Goal: Task Accomplishment & Management: Complete application form

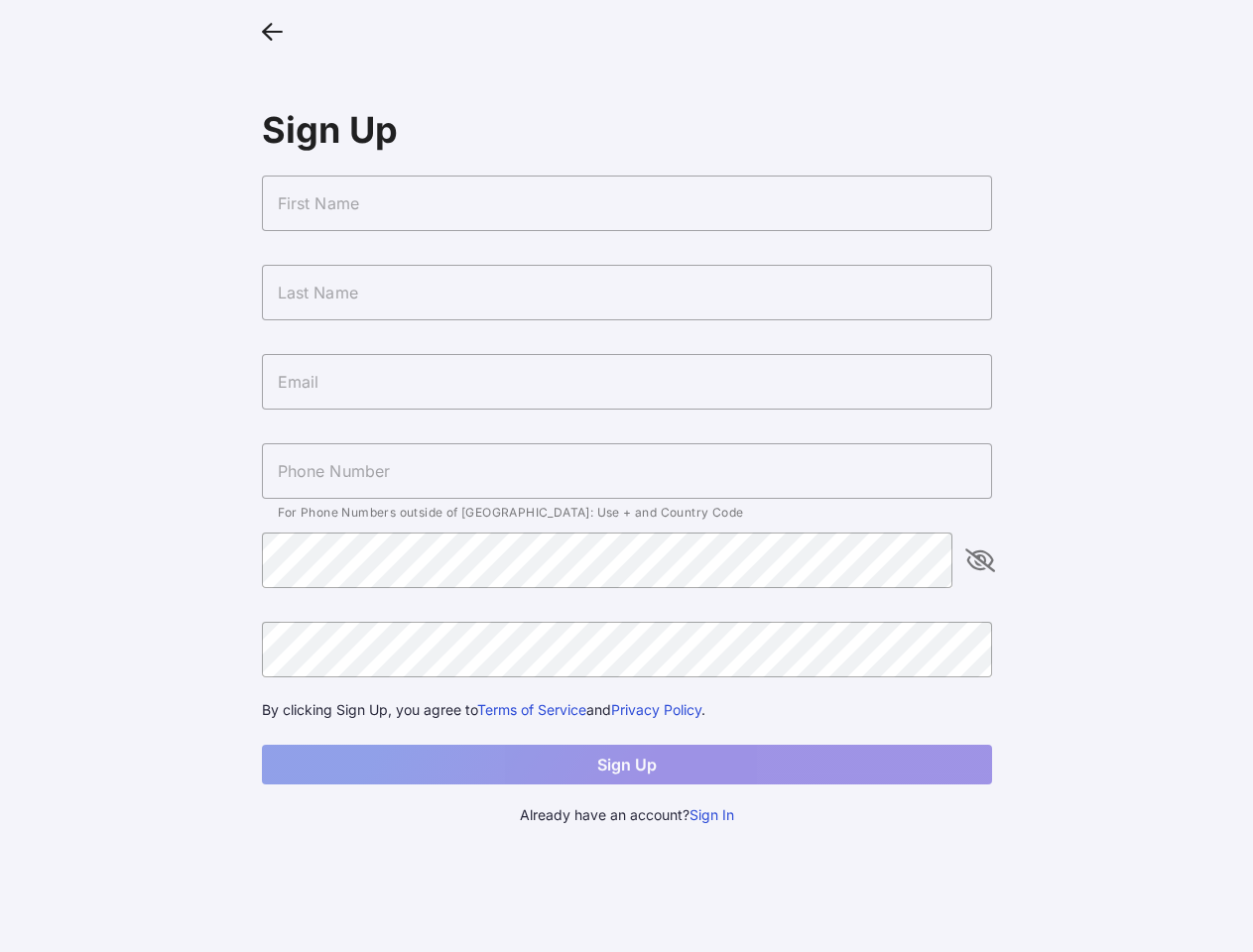
click at [272, 30] on icon at bounding box center [272, 30] width 21 height 29
click at [627, 203] on input "text" at bounding box center [627, 204] width 730 height 56
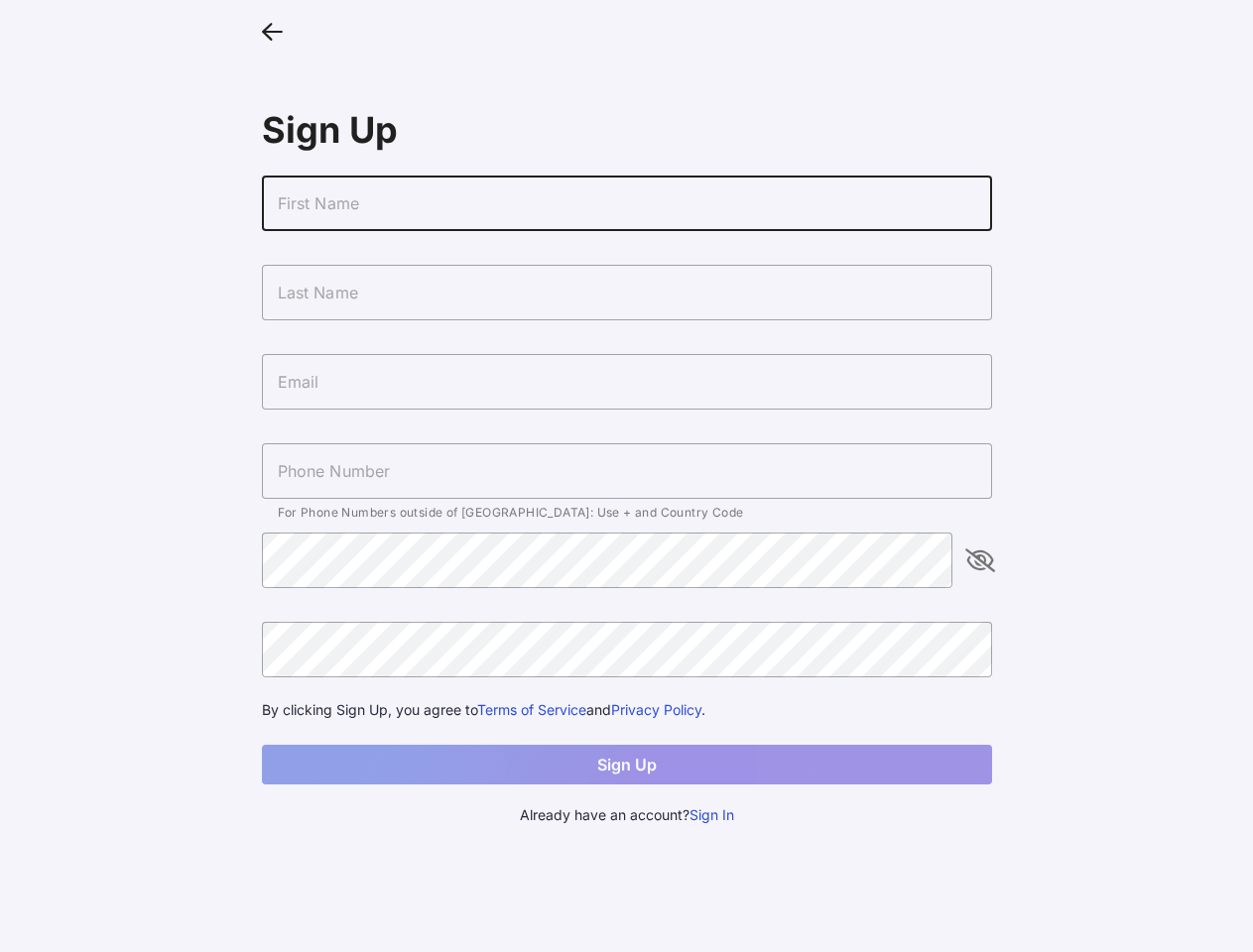
click at [627, 293] on input "text" at bounding box center [627, 293] width 730 height 56
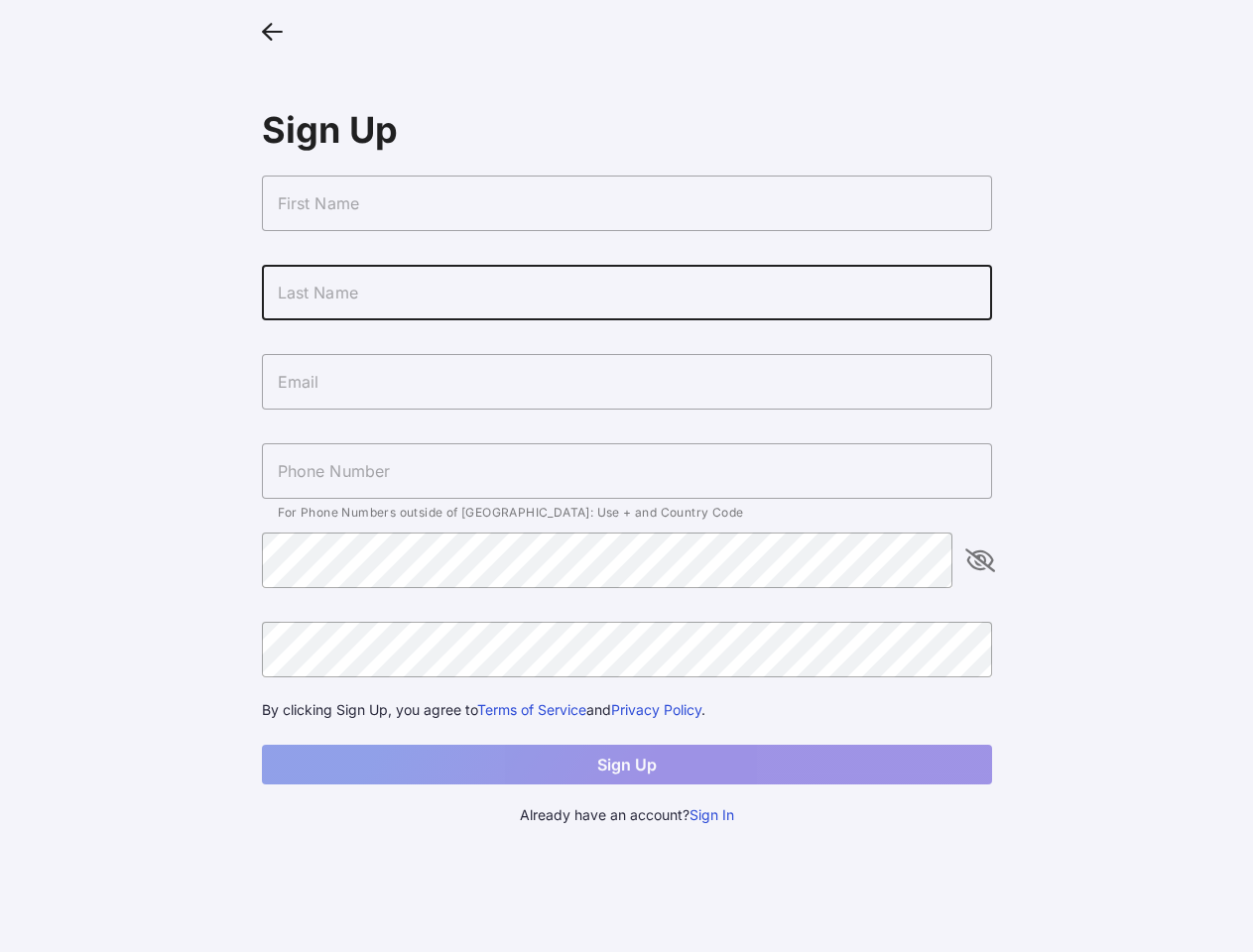
click at [627, 382] on input "text" at bounding box center [627, 382] width 730 height 56
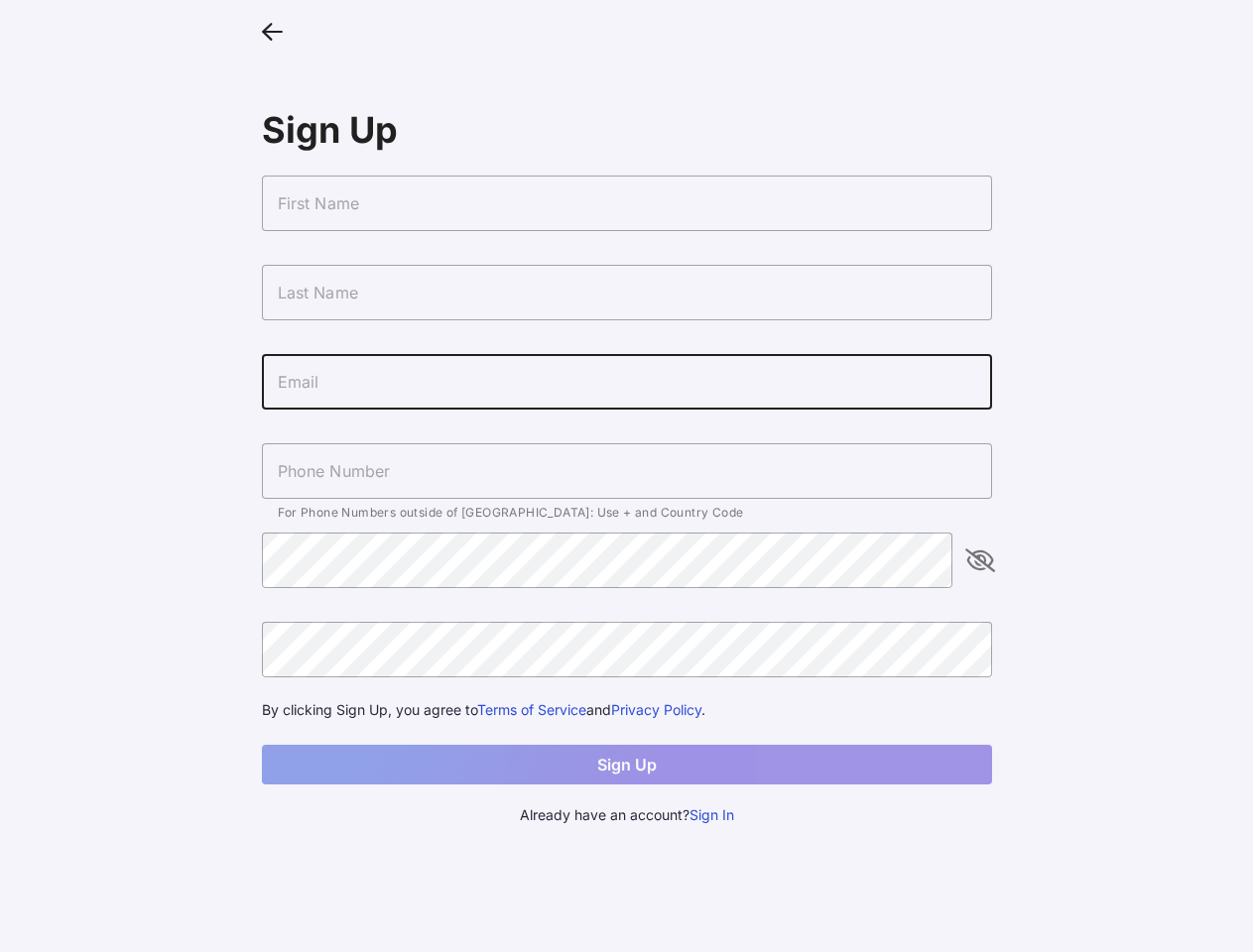
click at [627, 471] on input "text" at bounding box center [627, 471] width 730 height 56
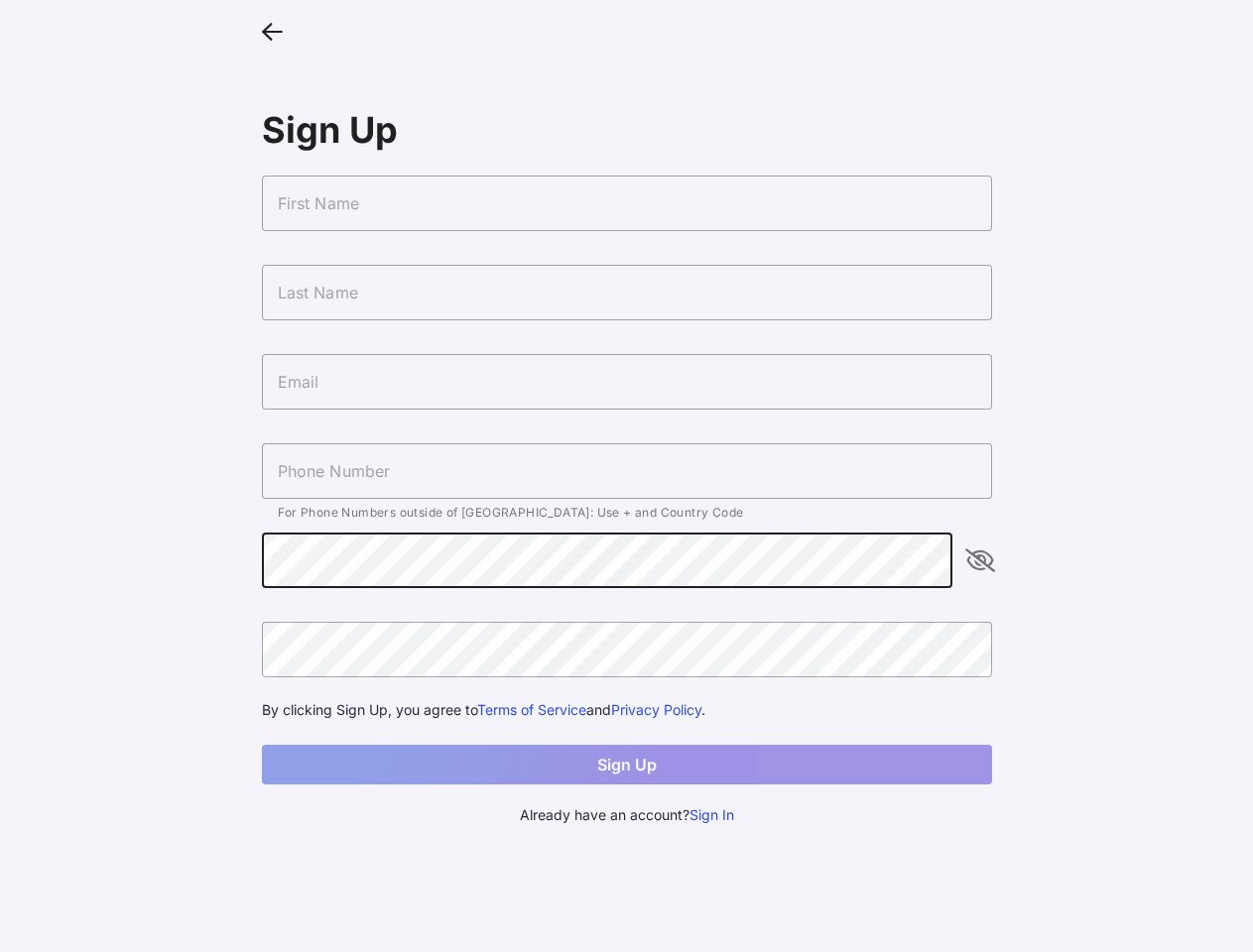
click at [980, 560] on icon "appended action" at bounding box center [980, 561] width 24 height 24
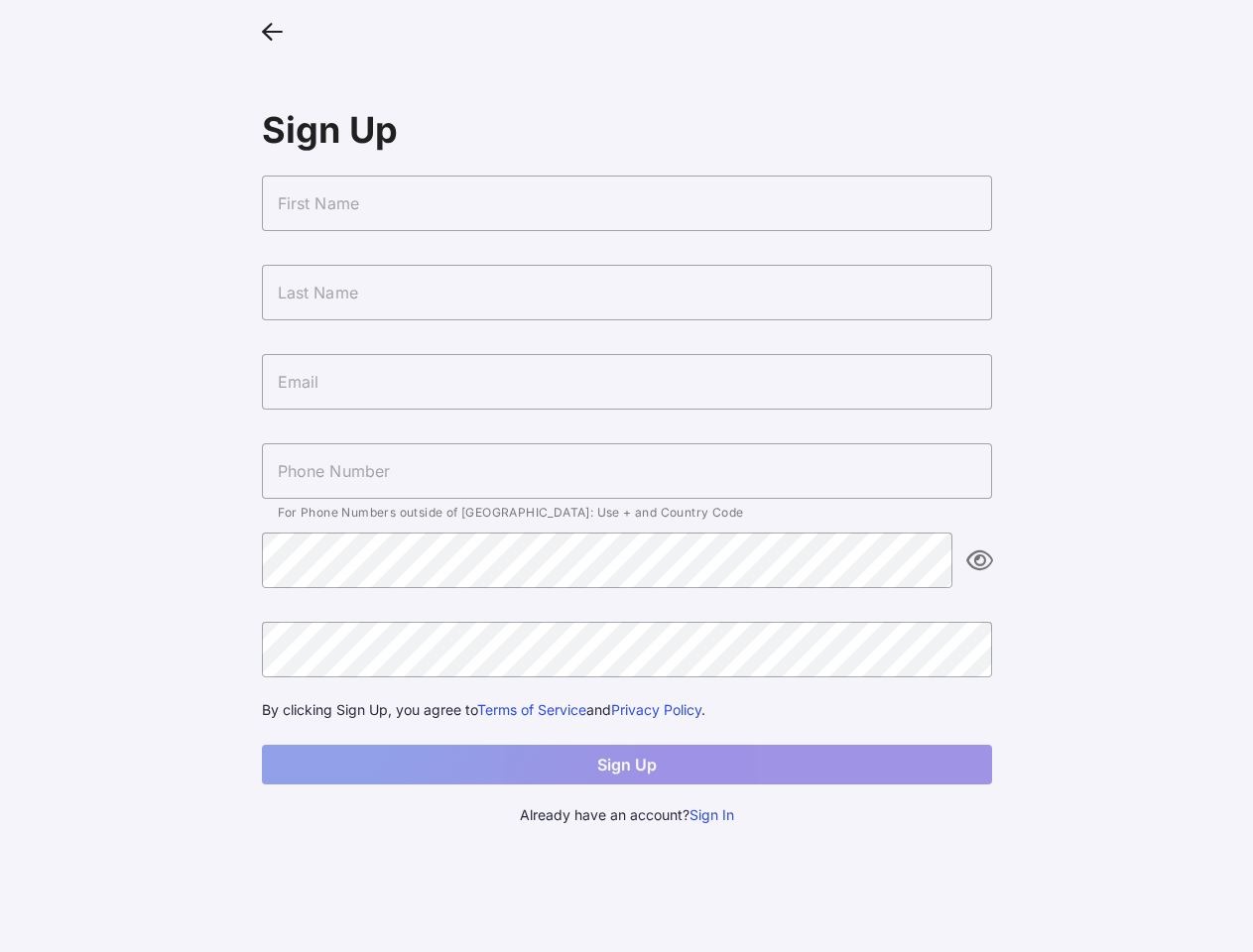
click at [712, 815] on button "Sign In" at bounding box center [711, 815] width 45 height 22
